Goal: Task Accomplishment & Management: Use online tool/utility

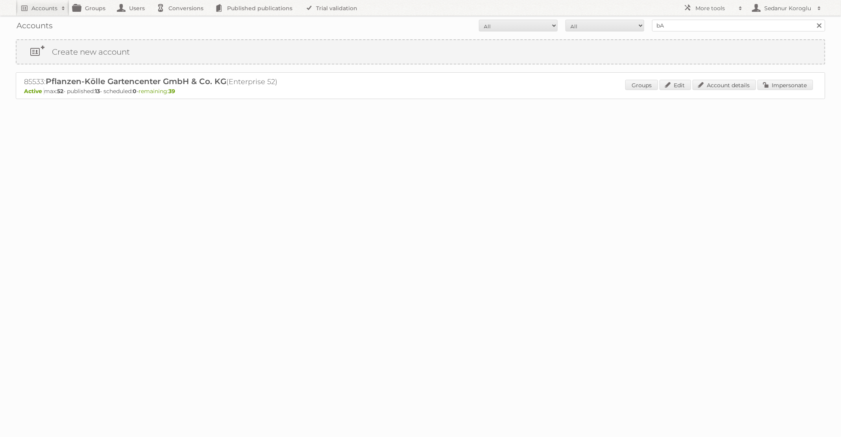
type input "BAUHAUS"
click at [813, 20] on input "Search" at bounding box center [819, 26] width 12 height 12
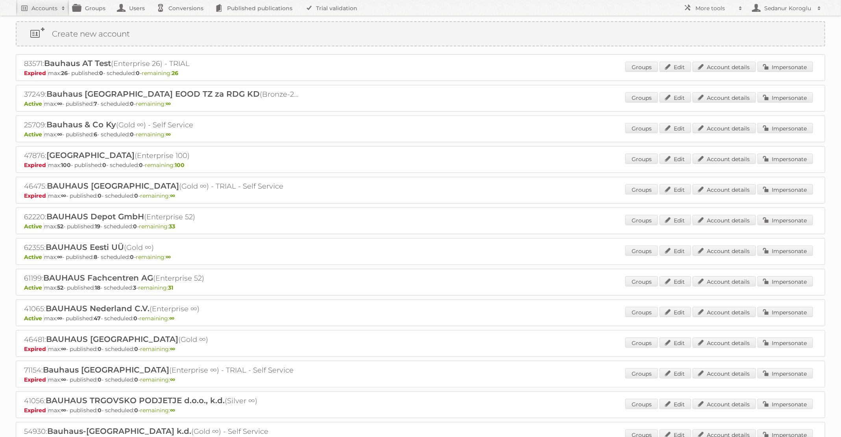
scroll to position [22, 0]
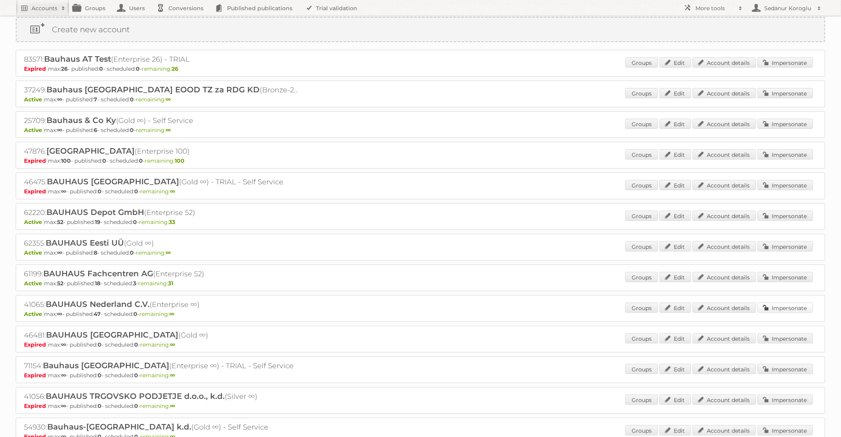
click at [788, 303] on link "Impersonate" at bounding box center [784, 308] width 55 height 10
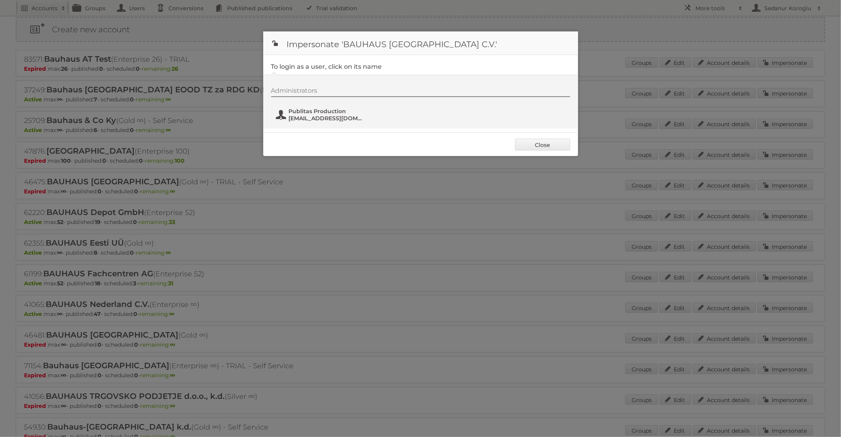
click at [341, 116] on span "[EMAIL_ADDRESS][DOMAIN_NAME]" at bounding box center [327, 118] width 76 height 7
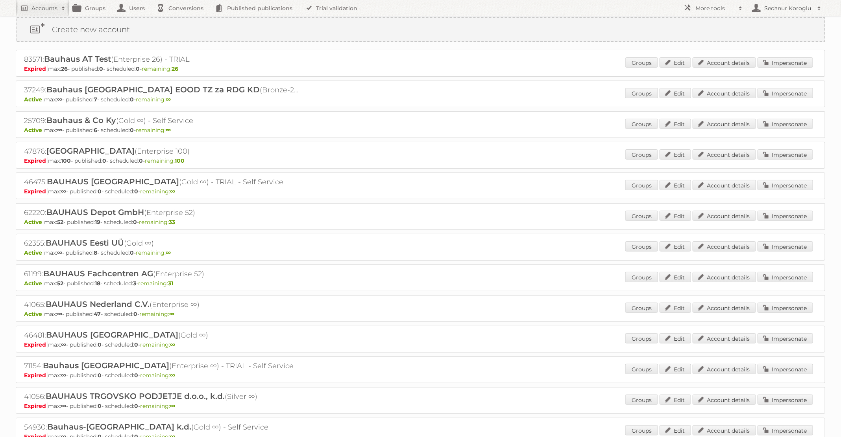
scroll to position [0, 0]
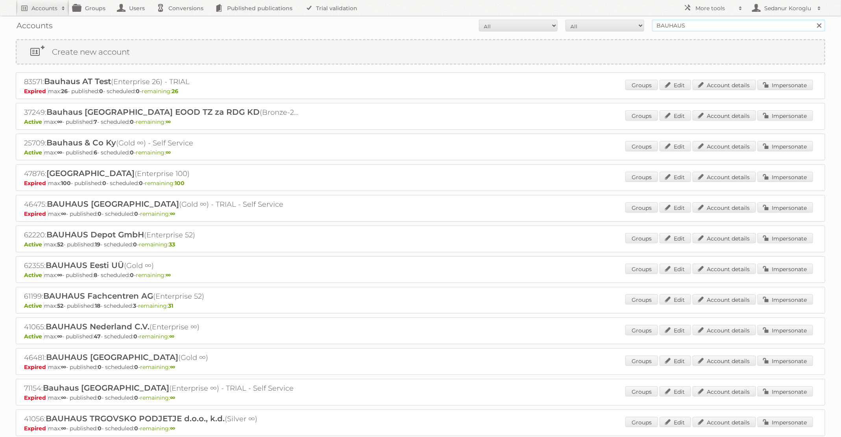
drag, startPoint x: 692, startPoint y: 23, endPoint x: 597, endPoint y: 19, distance: 94.5
click at [598, 20] on form "All Active Expired Pending All Paid Trials Self service BAUHAUS Search" at bounding box center [420, 26] width 809 height 12
type input "KARWEI"
click at [813, 20] on input "Search" at bounding box center [819, 26] width 12 height 12
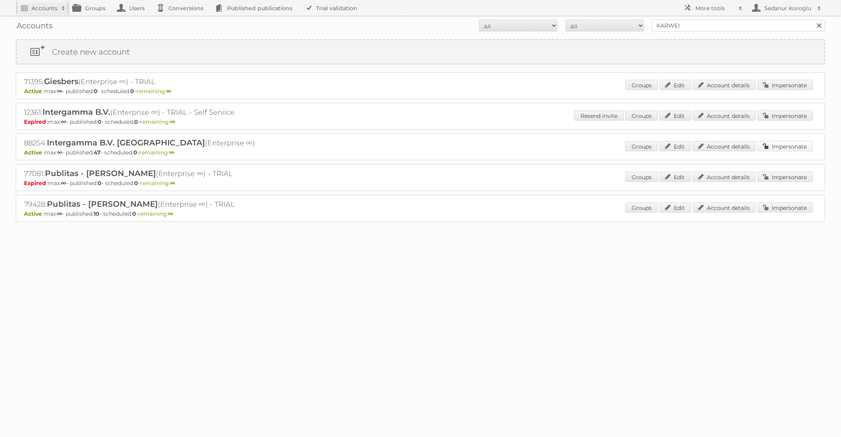
click at [800, 141] on link "Impersonate" at bounding box center [784, 146] width 55 height 10
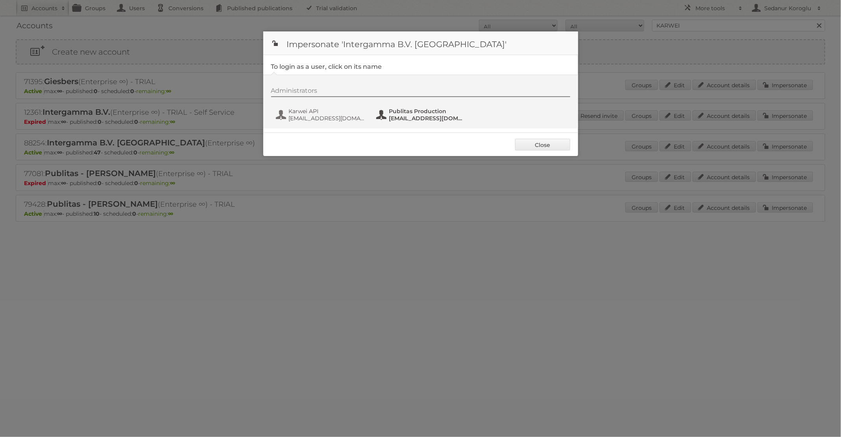
click at [394, 122] on button "Publitas Production fs+karwei@publitas.com" at bounding box center [421, 115] width 92 height 16
